Goal: Information Seeking & Learning: Learn about a topic

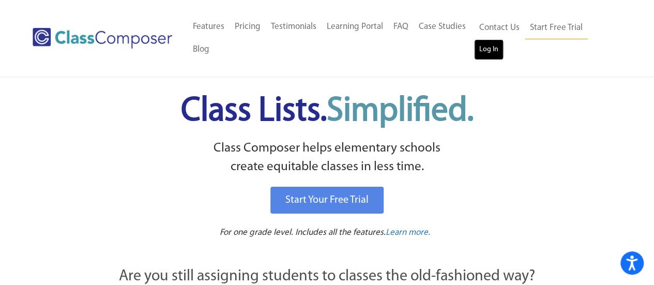
click at [483, 53] on link "Log In" at bounding box center [488, 49] width 29 height 21
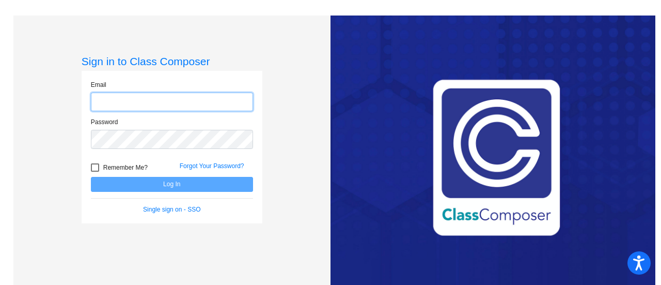
type input "[EMAIL_ADDRESS][DOMAIN_NAME]"
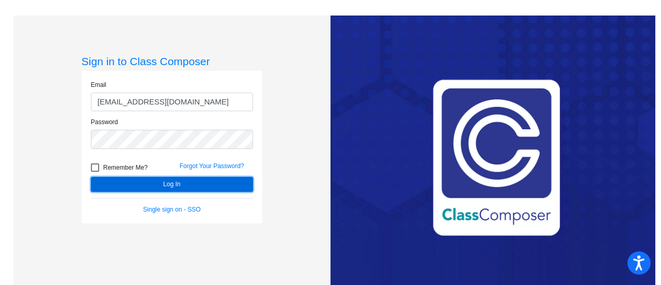
click at [190, 184] on button "Log In" at bounding box center [172, 184] width 162 height 15
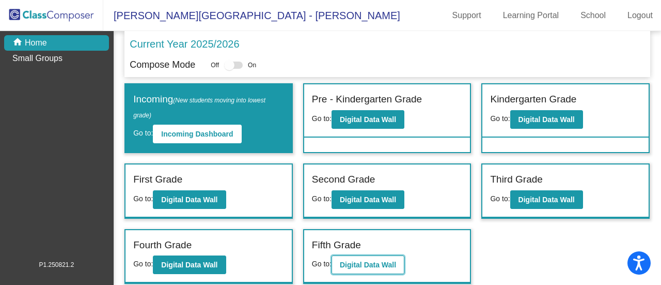
click at [382, 264] on b "Digital Data Wall" at bounding box center [368, 264] width 56 height 8
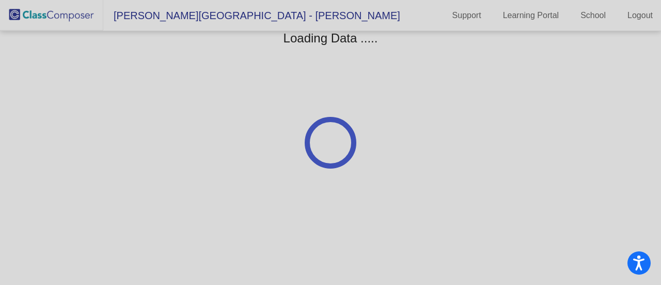
click at [382, 264] on div at bounding box center [330, 142] width 661 height 285
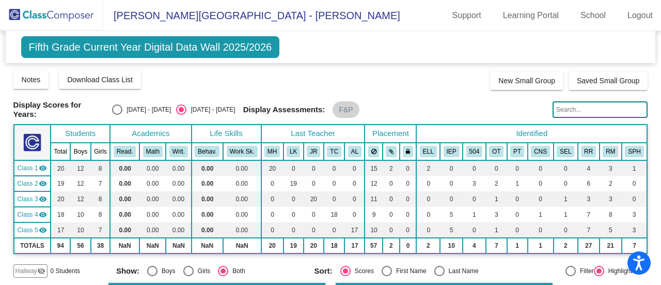
scroll to position [103, 0]
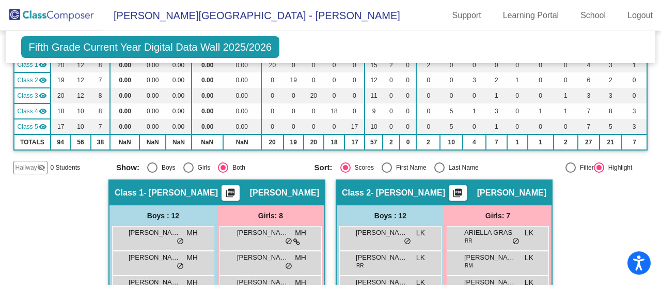
click at [235, 188] on mat-icon "picture_as_pdf" at bounding box center [230, 195] width 12 height 14
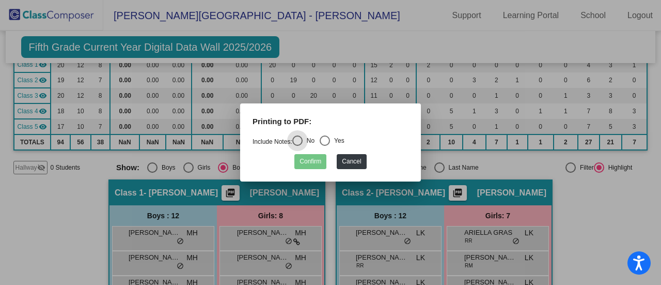
click at [330, 142] on div "Select an option" at bounding box center [325, 140] width 10 height 10
click at [325, 146] on input "Yes" at bounding box center [325, 146] width 1 height 1
radio input "true"
click at [316, 163] on button "Confirm" at bounding box center [311, 161] width 32 height 15
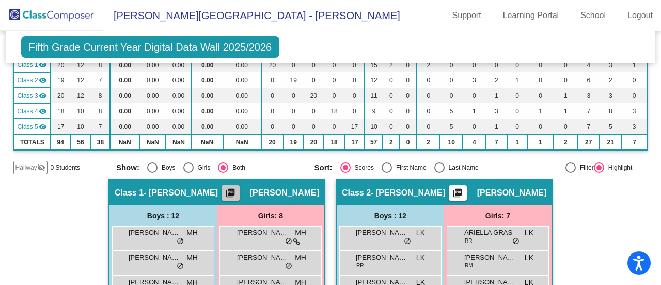
click at [237, 190] on mat-icon "picture_as_pdf" at bounding box center [230, 195] width 12 height 14
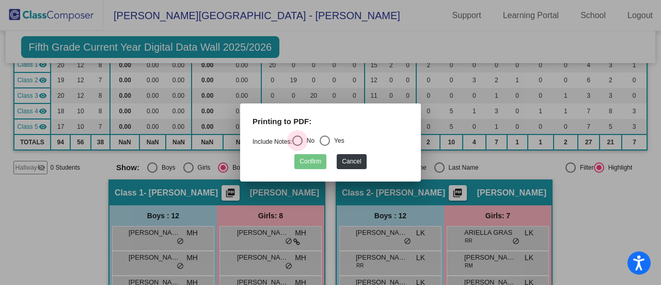
click at [301, 141] on div "Select an option" at bounding box center [297, 140] width 10 height 10
click at [298, 146] on input "No" at bounding box center [297, 146] width 1 height 1
radio input "true"
click at [315, 160] on button "Confirm" at bounding box center [311, 161] width 32 height 15
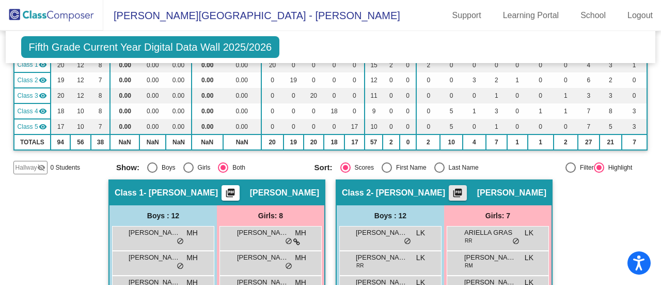
click at [460, 188] on mat-icon "picture_as_pdf" at bounding box center [458, 195] width 12 height 14
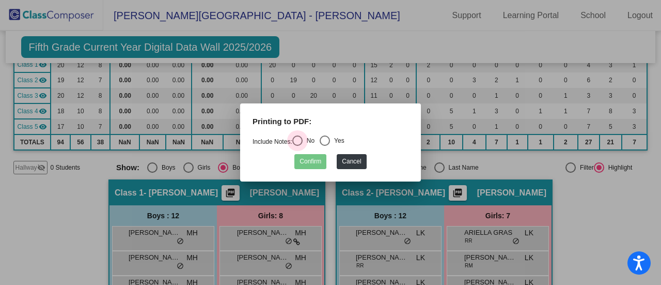
click at [301, 141] on div "Select an option" at bounding box center [297, 140] width 10 height 10
click at [298, 146] on input "No" at bounding box center [297, 146] width 1 height 1
radio input "true"
click at [311, 159] on button "Confirm" at bounding box center [311, 161] width 32 height 15
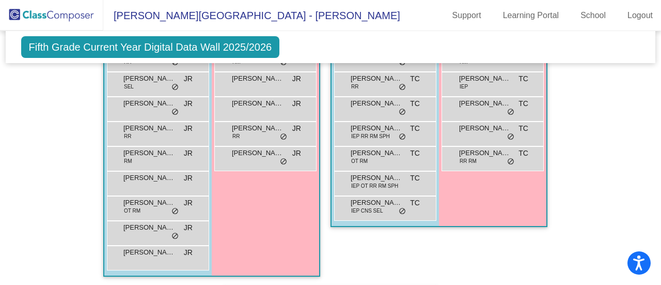
scroll to position [511, 0]
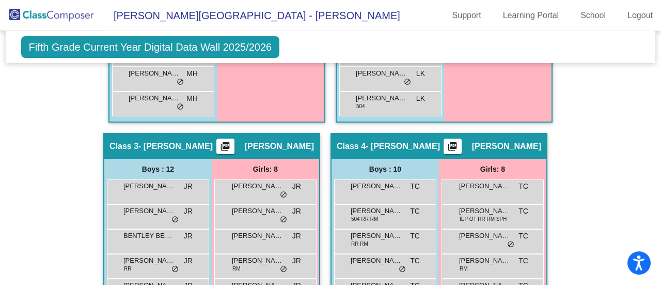
click at [241, 46] on span "Fifth Grade Current Year Digital Data Wall 2025/2026" at bounding box center [150, 47] width 259 height 22
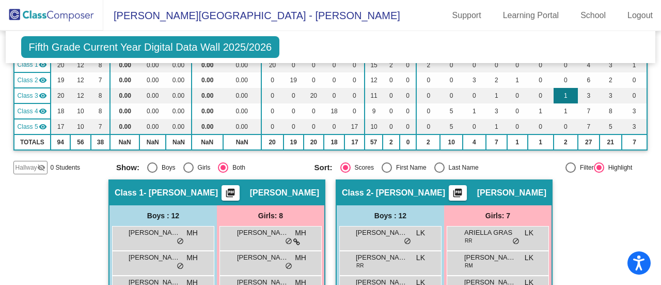
scroll to position [155, 0]
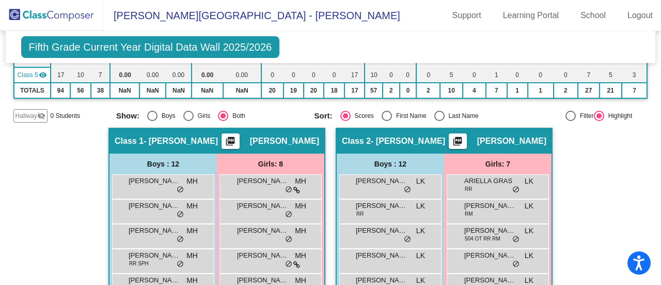
click at [435, 112] on div "Select an option" at bounding box center [440, 116] width 10 height 10
click at [439, 121] on input "Last Name" at bounding box center [439, 121] width 1 height 1
radio input "true"
click at [235, 136] on mat-icon "picture_as_pdf" at bounding box center [230, 143] width 12 height 14
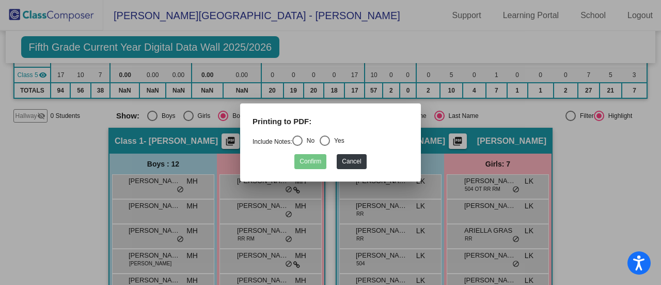
click at [303, 145] on div "Select an option" at bounding box center [297, 140] width 10 height 10
click at [298, 146] on input "No" at bounding box center [297, 146] width 1 height 1
radio input "true"
click at [314, 159] on button "Confirm" at bounding box center [311, 161] width 32 height 15
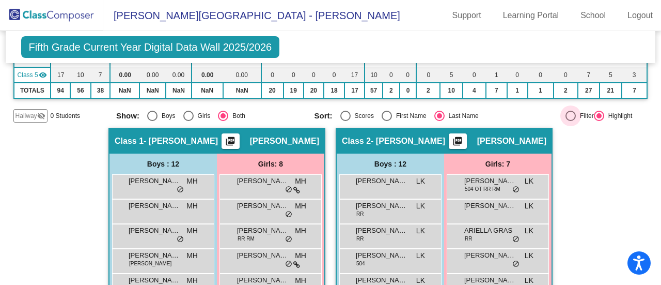
click at [566, 114] on div at bounding box center [571, 116] width 10 height 10
click at [570, 121] on input "Filter" at bounding box center [570, 121] width 1 height 1
radio input "true"
click at [237, 144] on mat-icon "picture_as_pdf" at bounding box center [230, 143] width 12 height 14
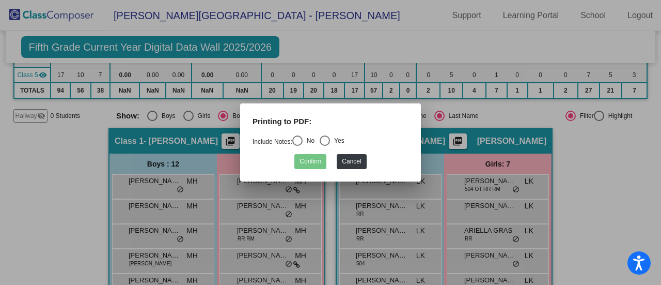
click at [302, 143] on div "Select an option" at bounding box center [297, 140] width 10 height 10
click at [298, 146] on input "No" at bounding box center [297, 146] width 1 height 1
radio input "true"
click at [309, 163] on button "Confirm" at bounding box center [311, 161] width 32 height 15
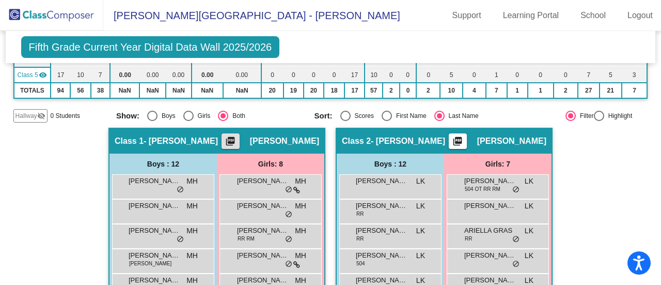
scroll to position [0, 0]
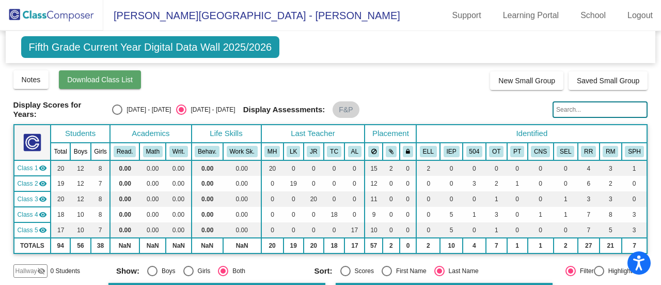
click at [107, 85] on button "Download Class List" at bounding box center [100, 79] width 82 height 19
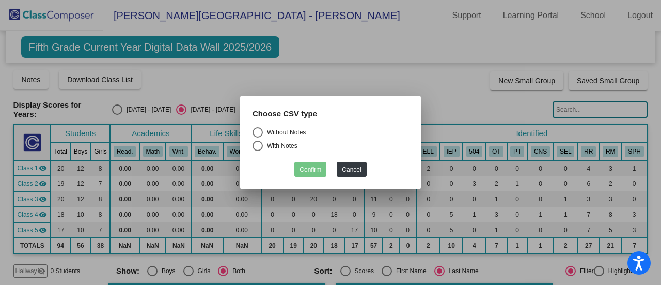
click at [260, 133] on div "Select an option" at bounding box center [258, 132] width 10 height 10
click at [258, 137] on input "Without Notes" at bounding box center [257, 137] width 1 height 1
radio input "true"
click at [310, 169] on button "Confirm" at bounding box center [311, 169] width 32 height 15
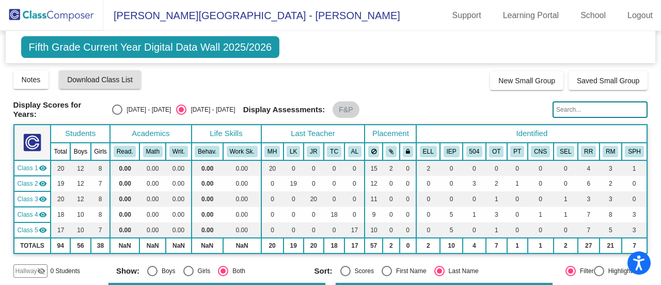
click at [41, 168] on mat-icon "visibility" at bounding box center [43, 168] width 8 height 8
click at [41, 182] on mat-icon "visibility" at bounding box center [43, 183] width 8 height 8
click at [45, 196] on mat-icon "visibility" at bounding box center [43, 199] width 8 height 8
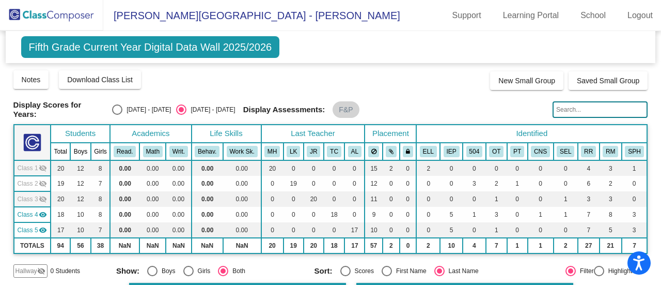
click at [44, 211] on mat-icon "visibility" at bounding box center [43, 214] width 8 height 8
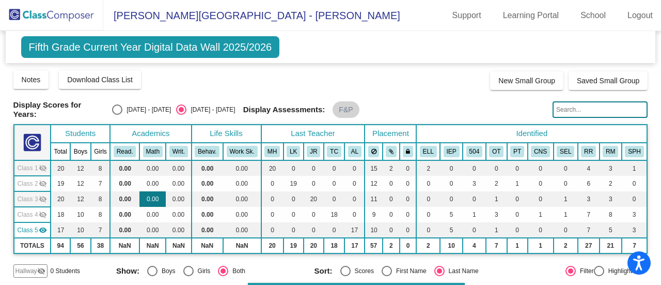
scroll to position [103, 0]
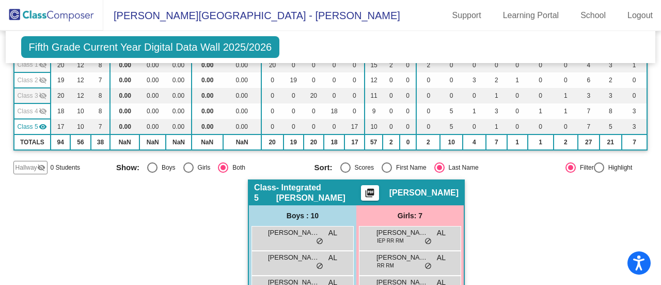
click at [376, 195] on mat-icon "picture_as_pdf" at bounding box center [370, 195] width 12 height 14
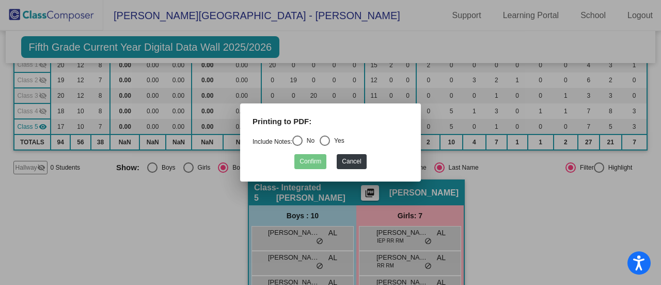
click at [303, 145] on div "Select an option" at bounding box center [297, 140] width 10 height 10
click at [298, 146] on input "No" at bounding box center [297, 146] width 1 height 1
radio input "true"
click at [314, 163] on button "Confirm" at bounding box center [311, 161] width 32 height 15
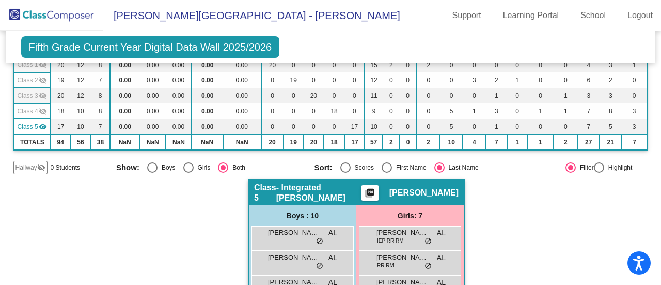
click at [41, 110] on mat-icon "visibility_off" at bounding box center [43, 111] width 8 height 8
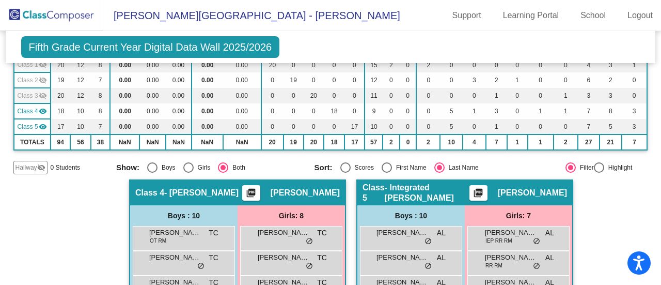
click at [39, 95] on mat-icon "visibility_off" at bounding box center [43, 95] width 8 height 8
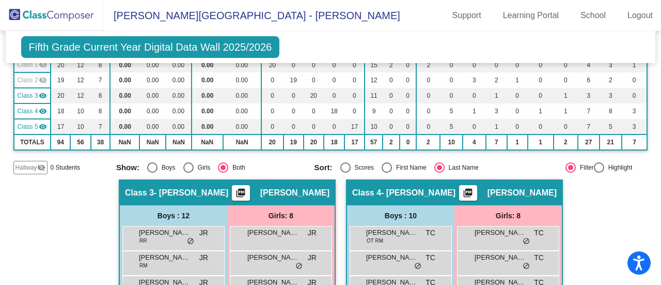
scroll to position [0, 0]
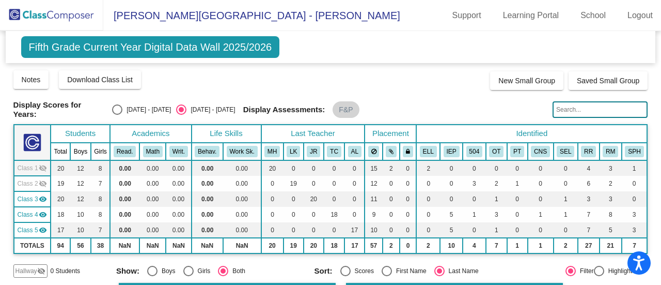
click at [42, 165] on mat-icon "visibility_off" at bounding box center [43, 168] width 8 height 8
click at [45, 184] on mat-icon "visibility_off" at bounding box center [43, 183] width 8 height 8
click at [458, 19] on link "Support" at bounding box center [466, 15] width 45 height 17
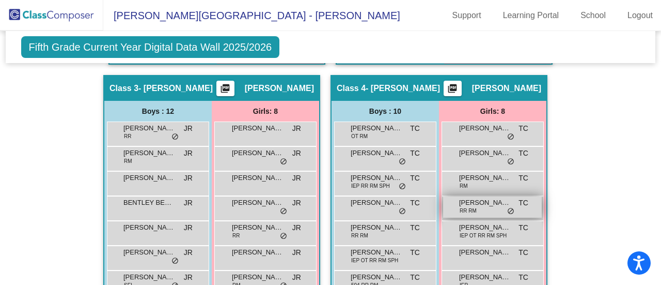
scroll to position [620, 0]
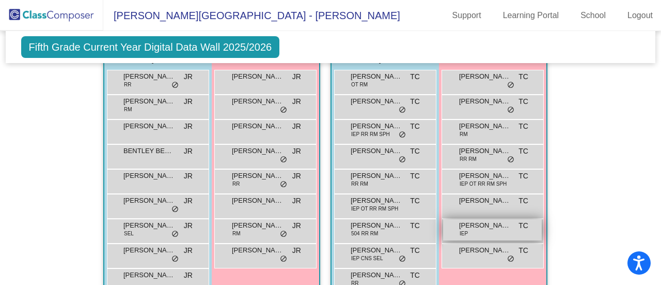
click at [467, 226] on span "[PERSON_NAME]" at bounding box center [485, 225] width 52 height 10
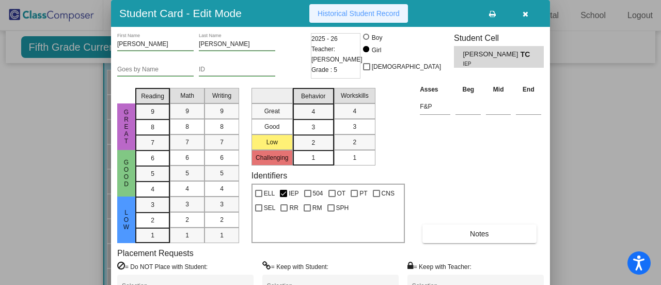
click at [361, 16] on span "Historical Student Record" at bounding box center [359, 13] width 82 height 8
click at [527, 16] on icon "button" at bounding box center [526, 13] width 6 height 7
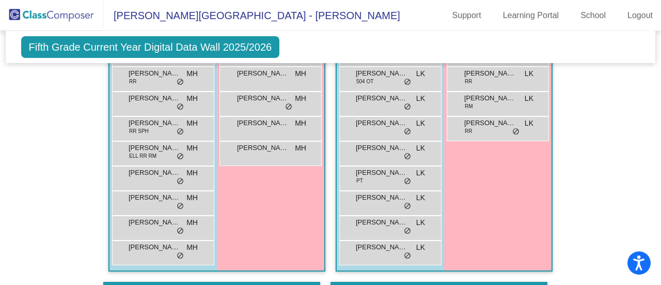
scroll to position [207, 0]
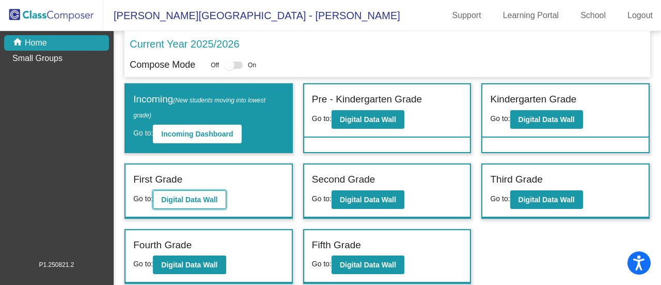
click at [213, 203] on button "Digital Data Wall" at bounding box center [189, 199] width 73 height 19
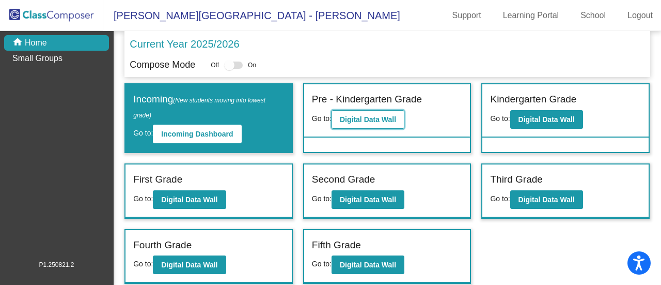
click at [372, 116] on b "Digital Data Wall" at bounding box center [368, 119] width 56 height 8
click at [368, 115] on b "Digital Data Wall" at bounding box center [368, 119] width 56 height 8
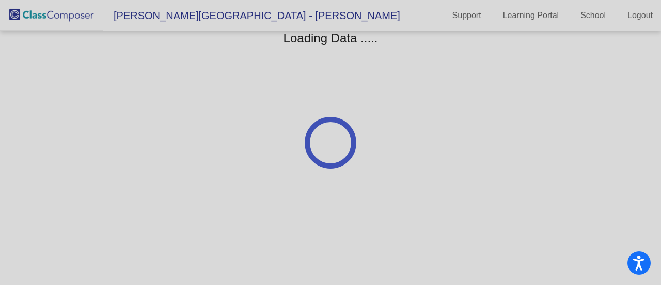
click at [368, 114] on div at bounding box center [330, 142] width 661 height 285
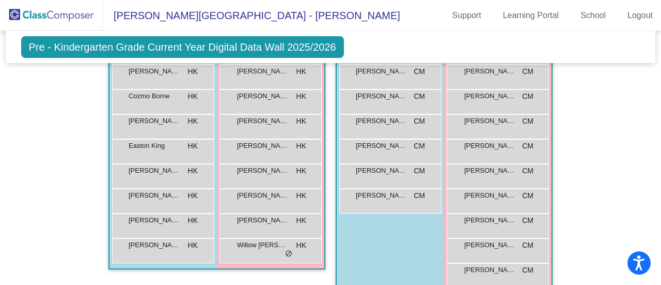
scroll to position [362, 0]
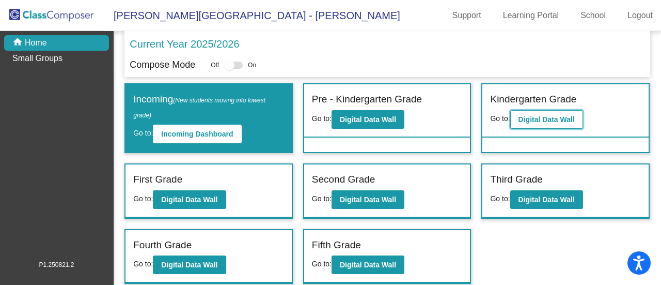
click at [531, 118] on b "Digital Data Wall" at bounding box center [547, 119] width 56 height 8
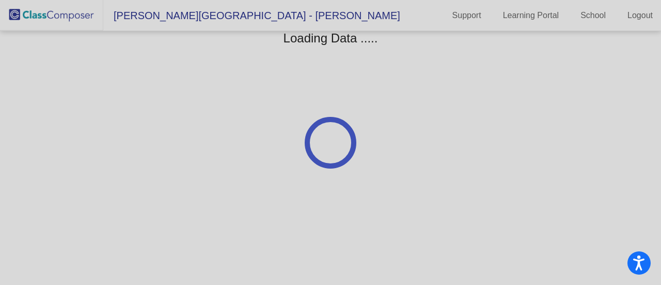
click at [531, 118] on div at bounding box center [330, 142] width 661 height 285
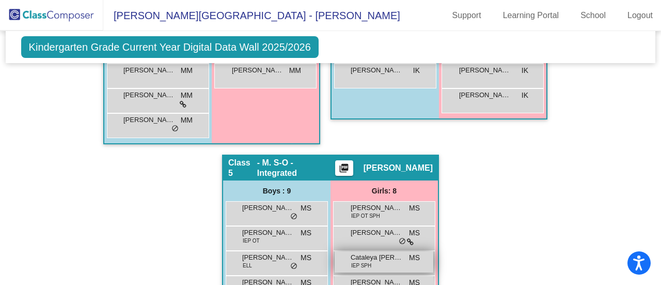
scroll to position [878, 0]
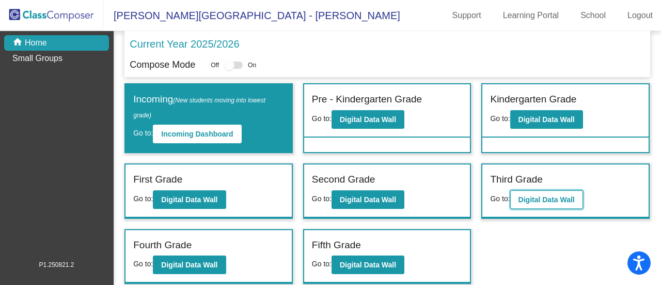
click at [559, 203] on button "Digital Data Wall" at bounding box center [547, 199] width 73 height 19
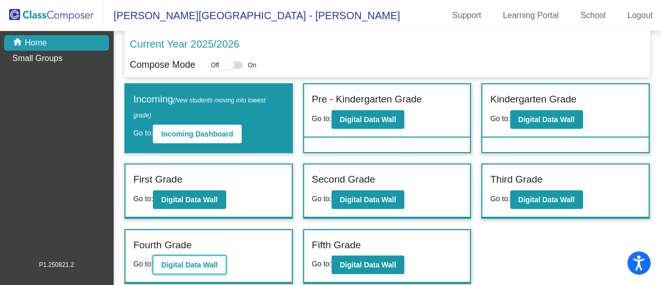
click at [192, 262] on b "Digital Data Wall" at bounding box center [189, 264] width 56 height 8
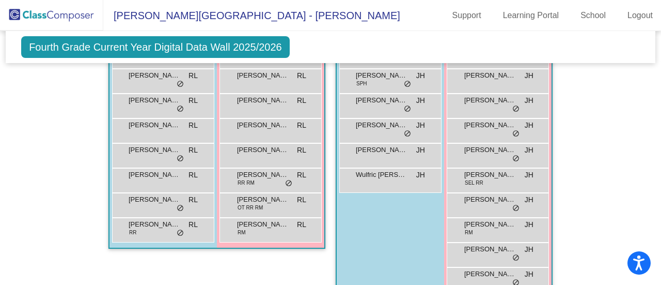
scroll to position [465, 0]
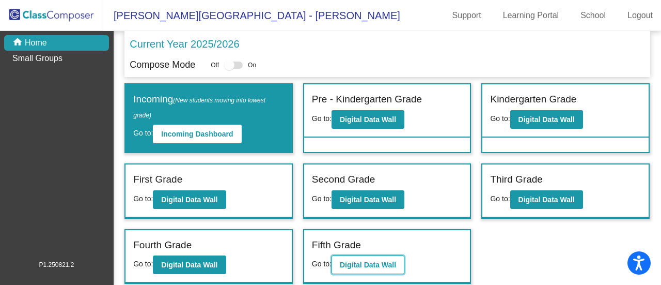
click at [351, 266] on b "Digital Data Wall" at bounding box center [368, 264] width 56 height 8
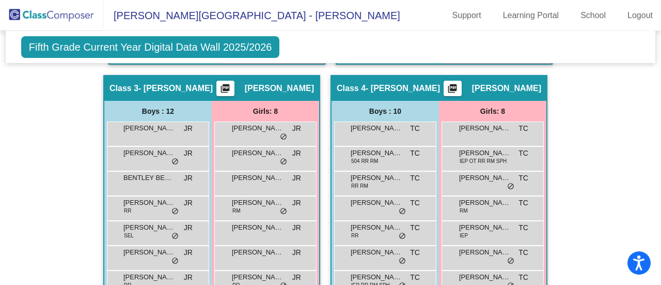
scroll to position [620, 0]
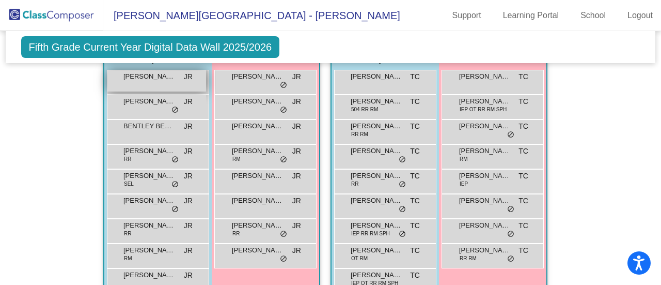
click at [149, 79] on div "[PERSON_NAME] lock do_not_disturb_alt" at bounding box center [156, 80] width 99 height 21
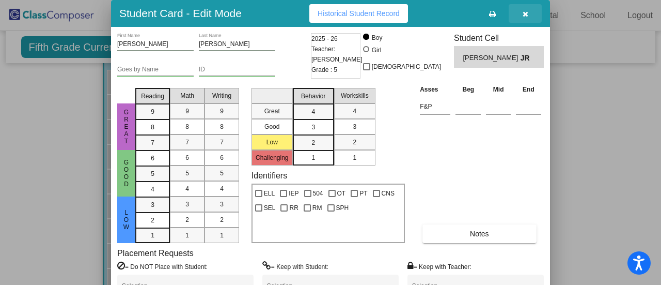
click at [525, 14] on icon "button" at bounding box center [526, 13] width 6 height 7
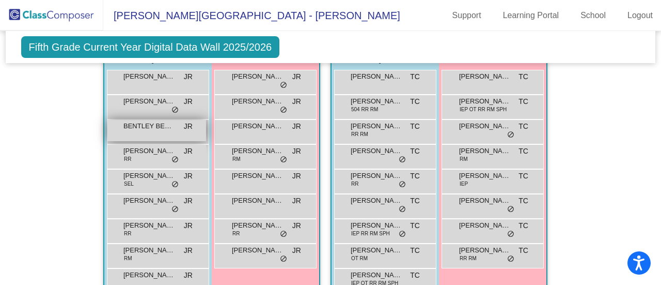
click at [144, 129] on div "[PERSON_NAME] [PERSON_NAME] lock do_not_disturb_alt" at bounding box center [156, 130] width 99 height 21
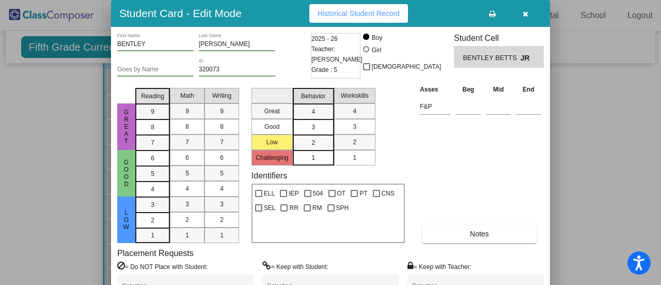
click at [528, 13] on icon "button" at bounding box center [526, 13] width 6 height 7
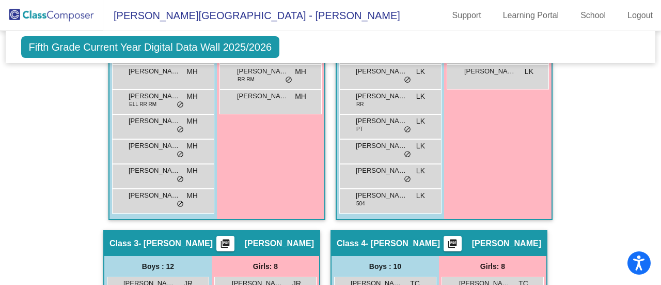
scroll to position [207, 0]
